Goal: Find specific page/section: Find specific page/section

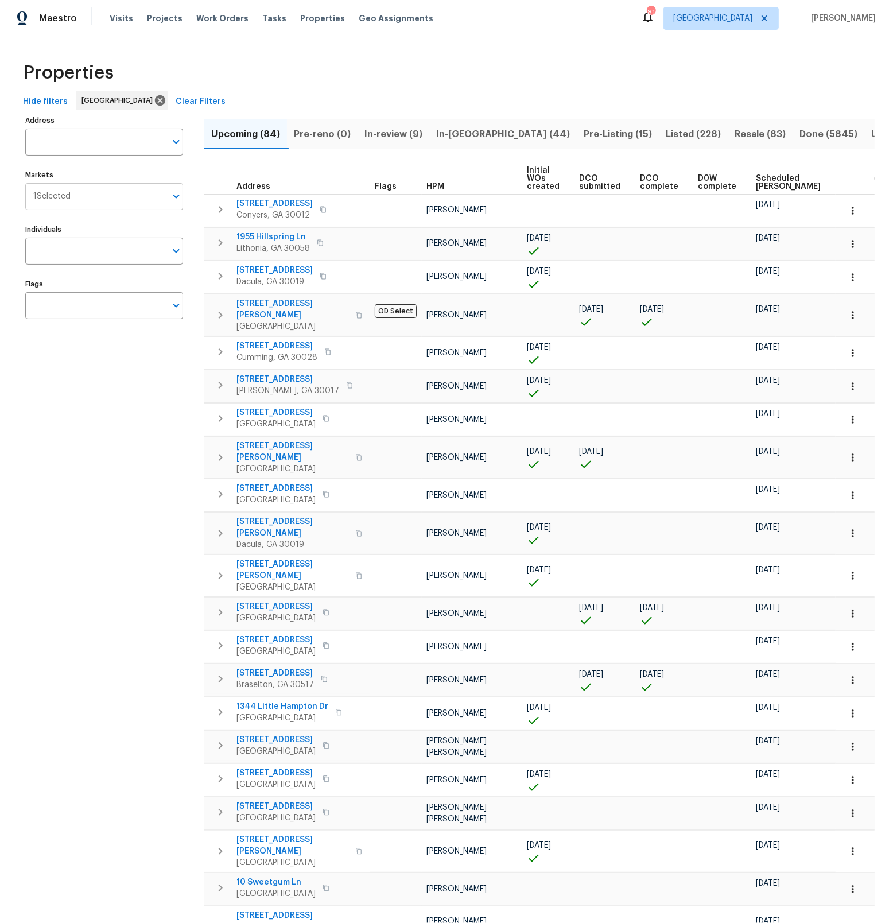
click at [172, 196] on icon "Open" at bounding box center [176, 196] width 14 height 14
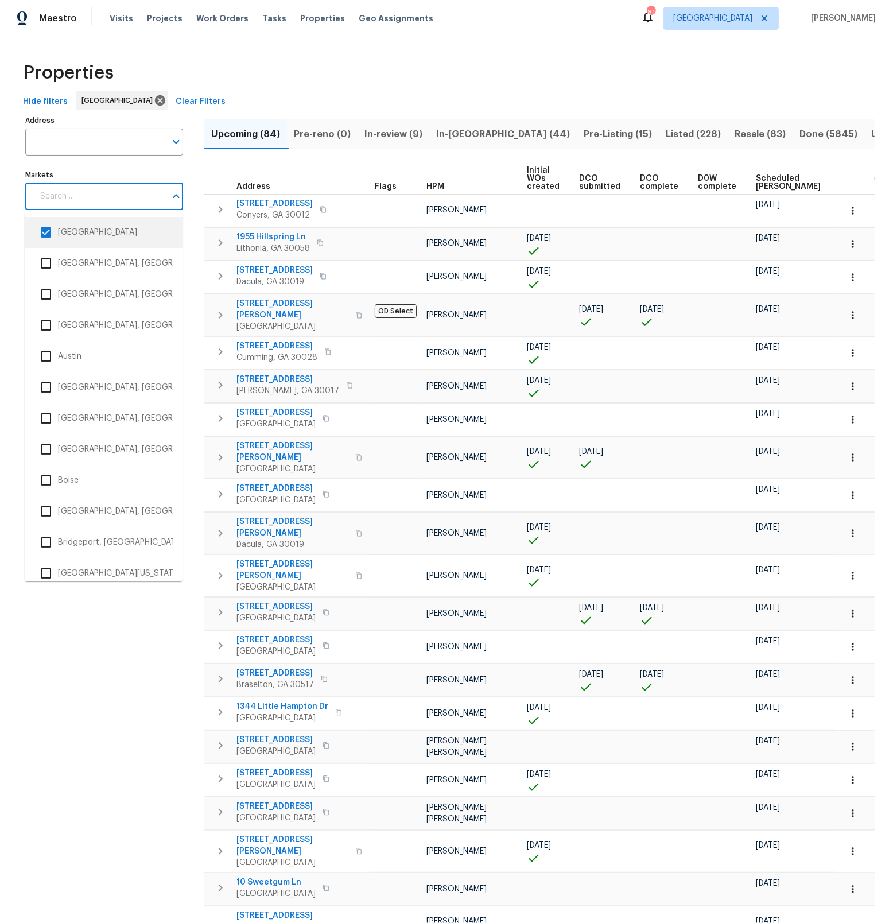
click at [45, 235] on input "checkbox" at bounding box center [46, 232] width 24 height 24
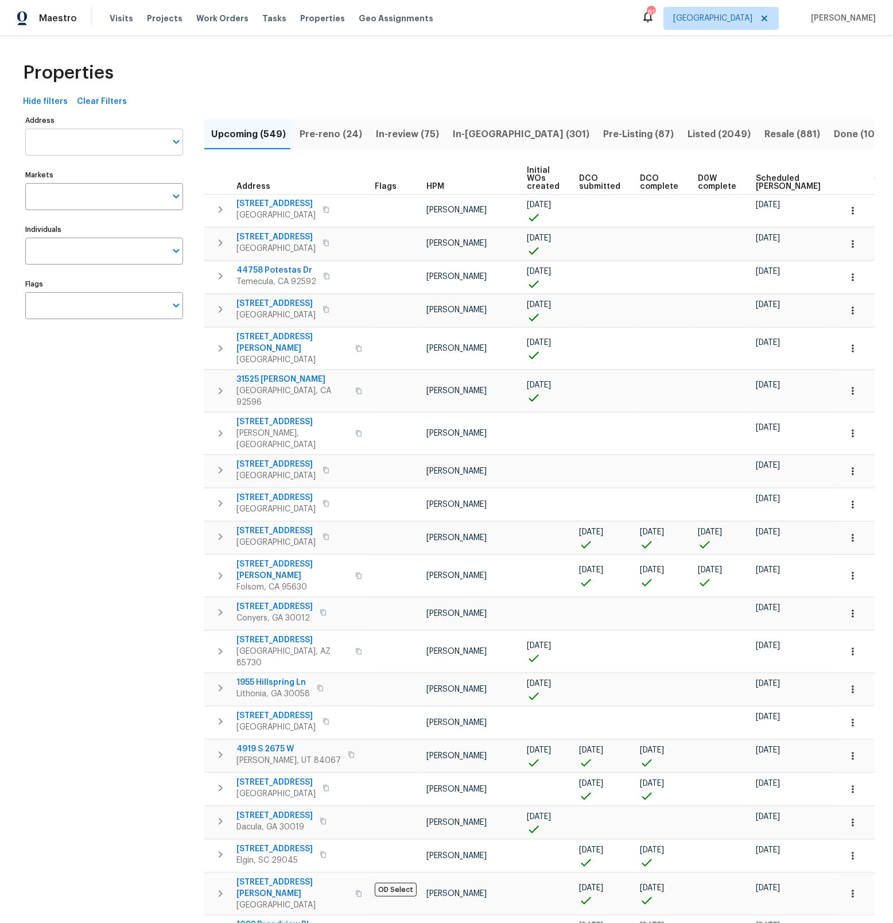
click at [82, 142] on input "Address" at bounding box center [95, 142] width 141 height 27
type input "8471 [PERSON_NAME]"
click at [49, 171] on li "[STREET_ADDRESS][PERSON_NAME]" at bounding box center [104, 171] width 158 height 19
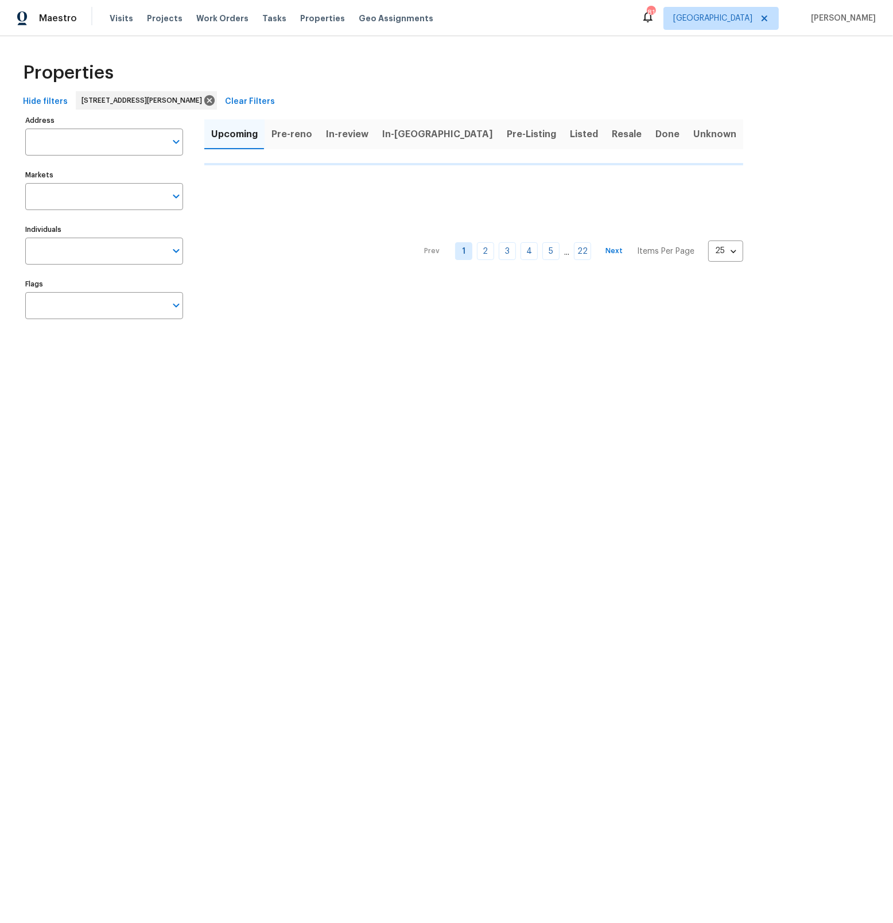
type input "[STREET_ADDRESS][PERSON_NAME]"
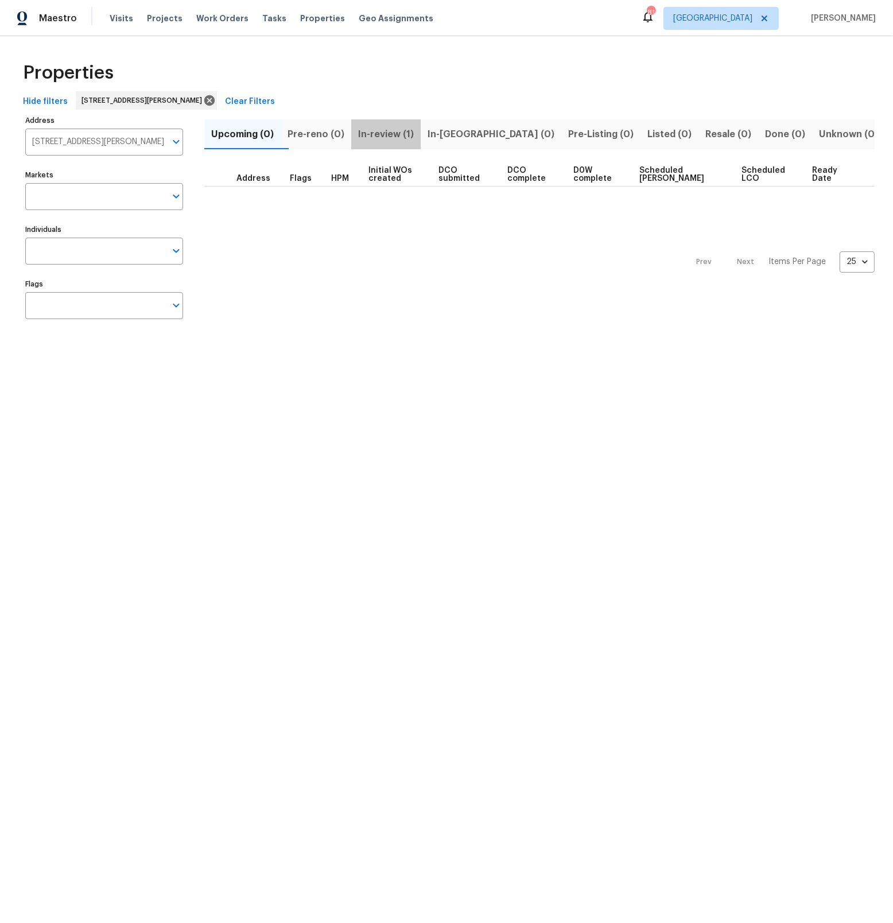
click at [414, 133] on span "In-review (1)" at bounding box center [386, 134] width 56 height 16
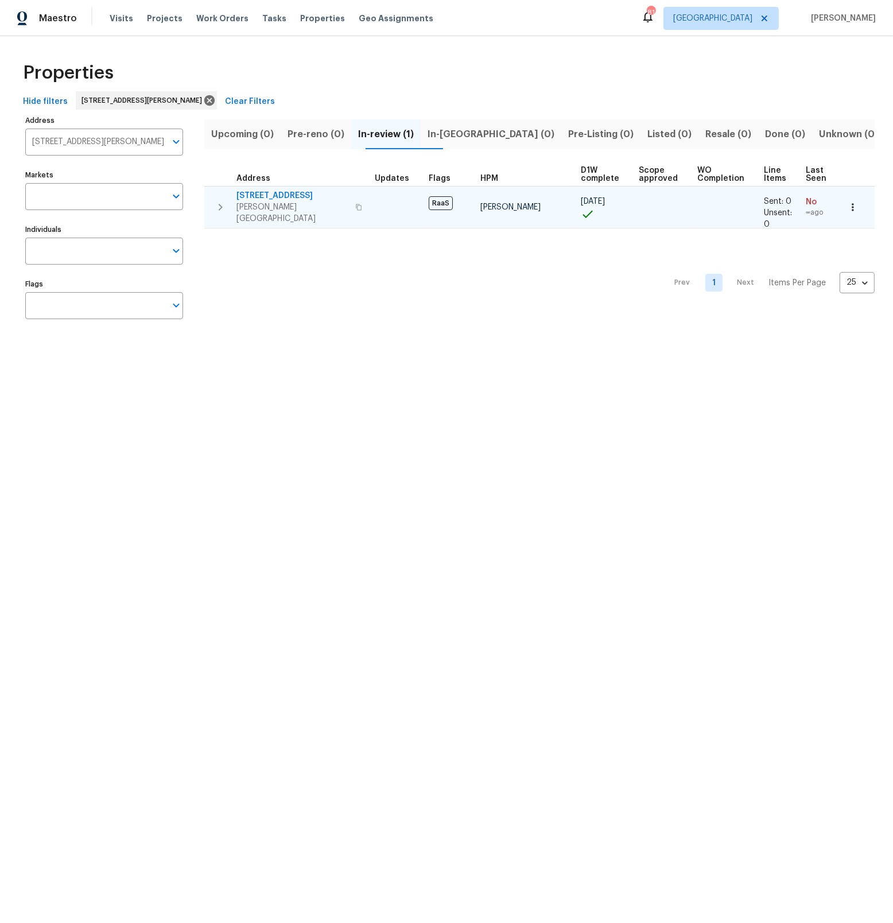
click at [284, 192] on span "[STREET_ADDRESS]" at bounding box center [292, 195] width 112 height 11
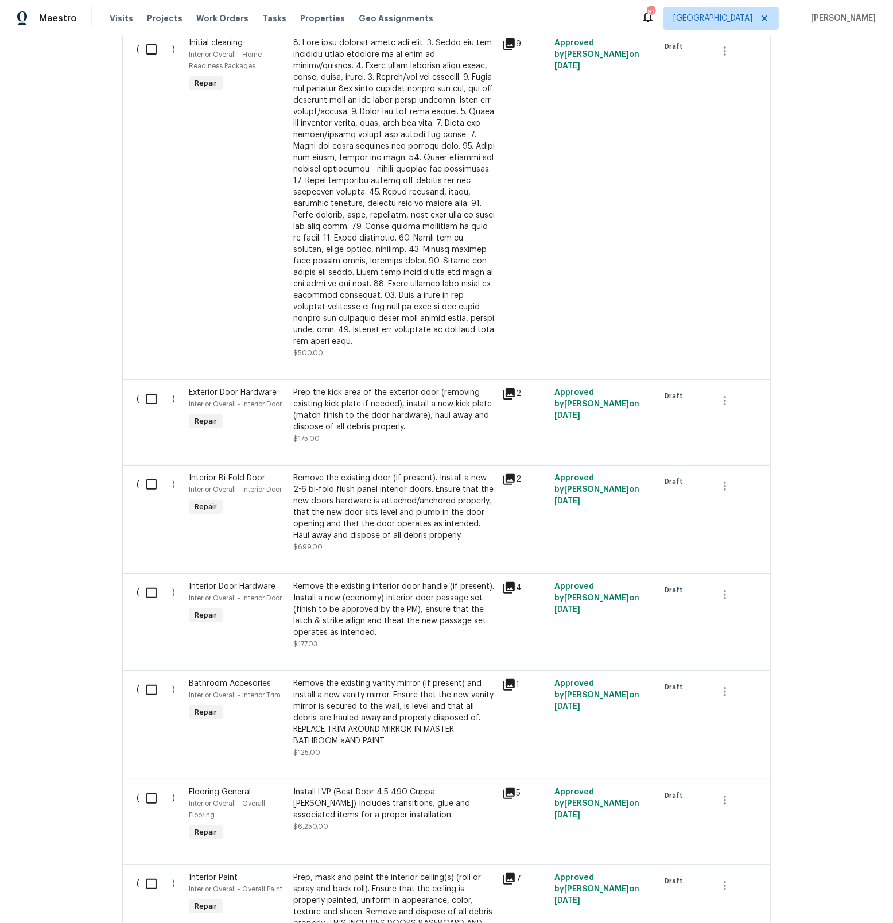
scroll to position [1759, 0]
